Goal: Task Accomplishment & Management: Use online tool/utility

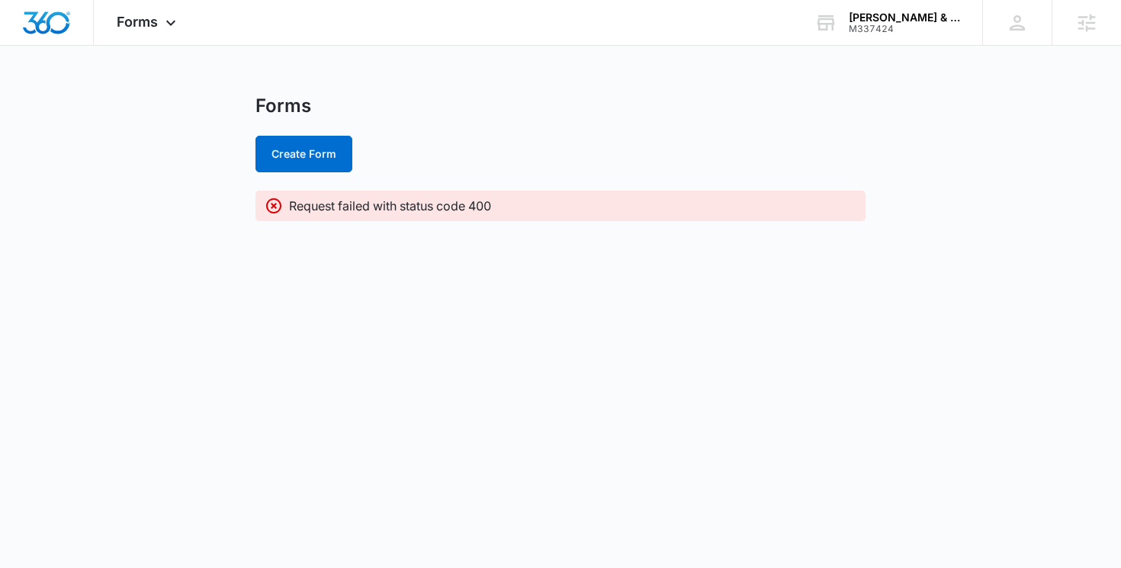
click at [326, 275] on body "Forms Apps Reputation Websites Forms CRM Email Social Shop Content Ads Intellig…" at bounding box center [560, 284] width 1121 height 568
click at [146, 28] on span "Forms" at bounding box center [137, 22] width 41 height 16
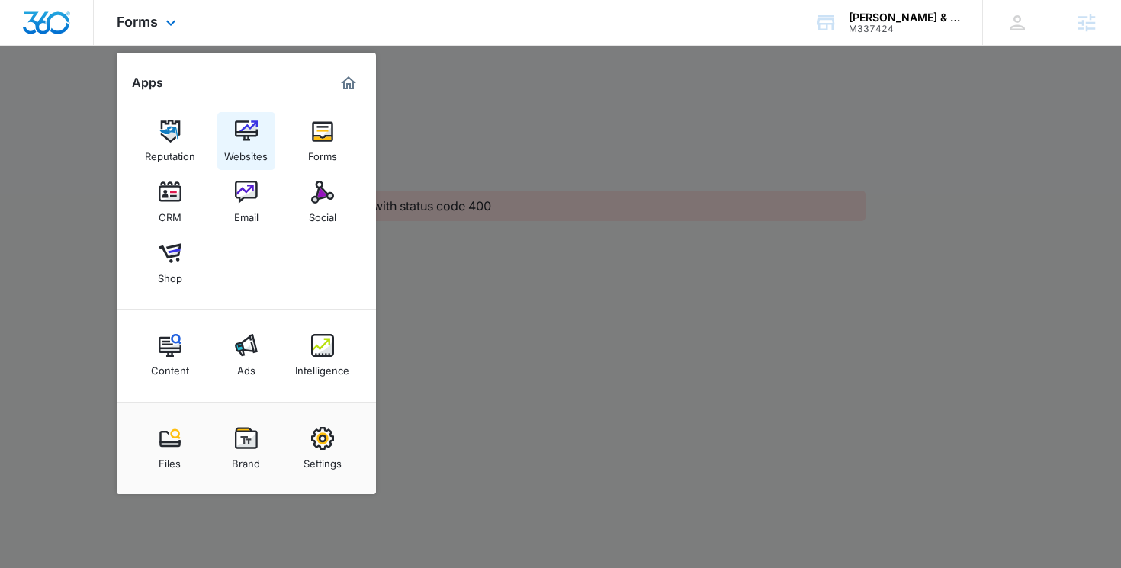
click at [263, 136] on link "Websites" at bounding box center [246, 141] width 58 height 58
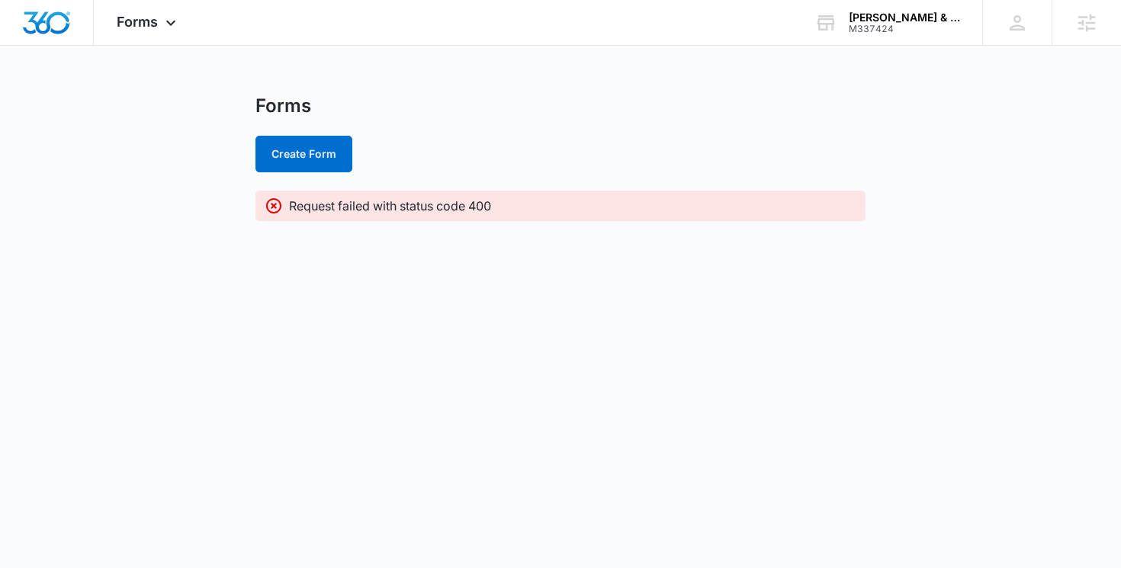
click at [561, 217] on div "Request failed with status code 400" at bounding box center [561, 206] width 610 height 31
click at [171, 24] on icon at bounding box center [171, 27] width 18 height 18
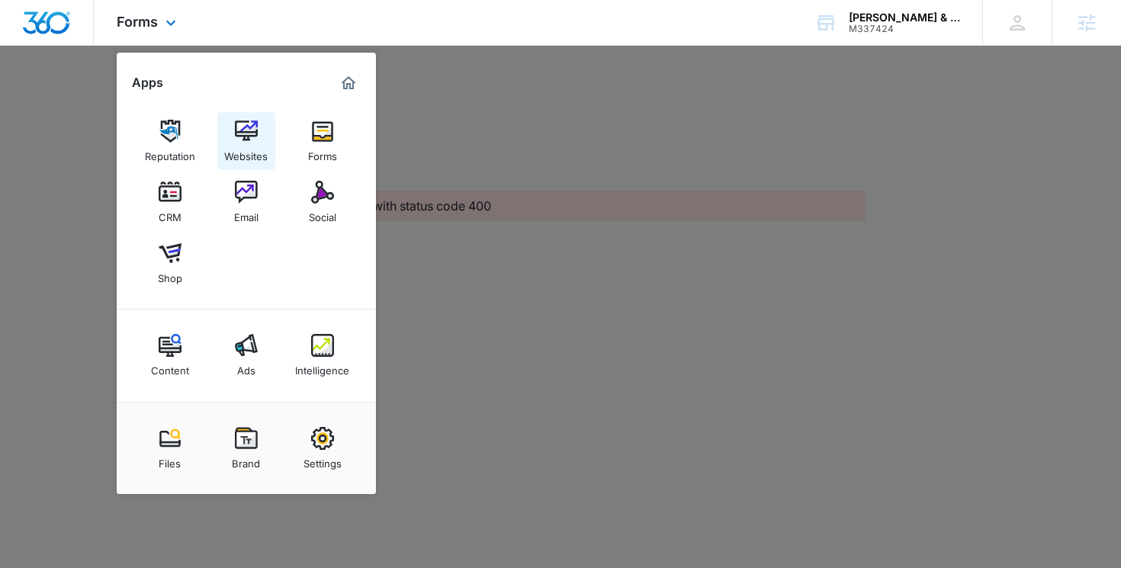
click at [253, 130] on img at bounding box center [246, 131] width 23 height 23
